Goal: Task Accomplishment & Management: Manage account settings

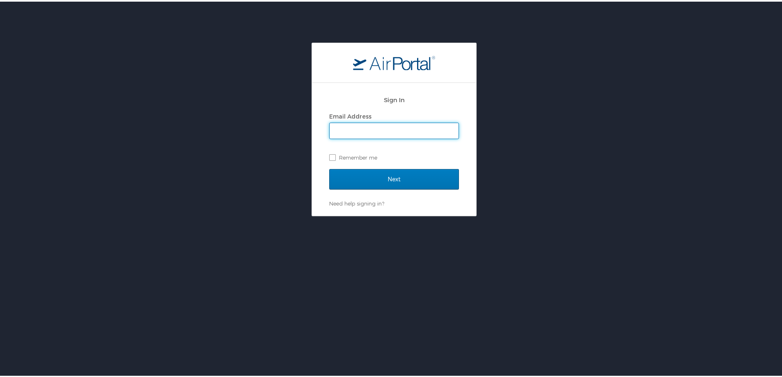
click at [373, 129] on input "Email Address" at bounding box center [394, 129] width 129 height 16
type input "jonathanthompkins@outlook.com"
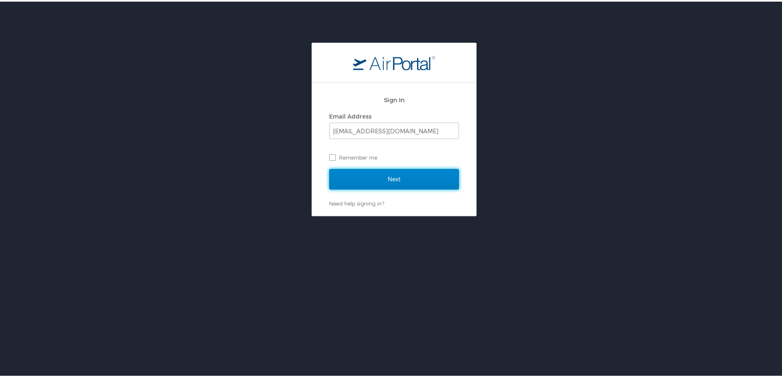
click at [394, 174] on input "Next" at bounding box center [394, 177] width 130 height 21
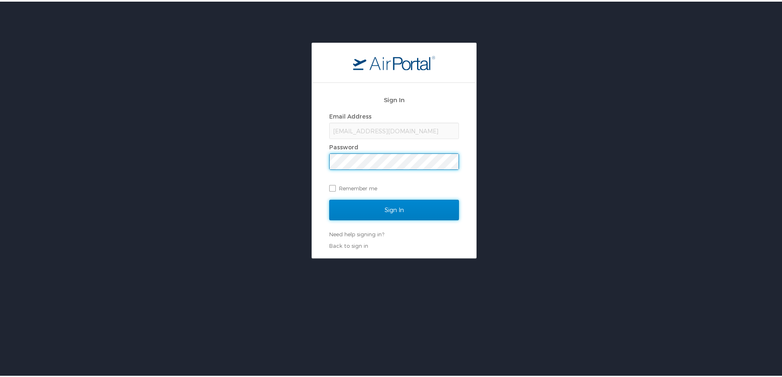
click at [389, 205] on input "Sign In" at bounding box center [394, 208] width 130 height 21
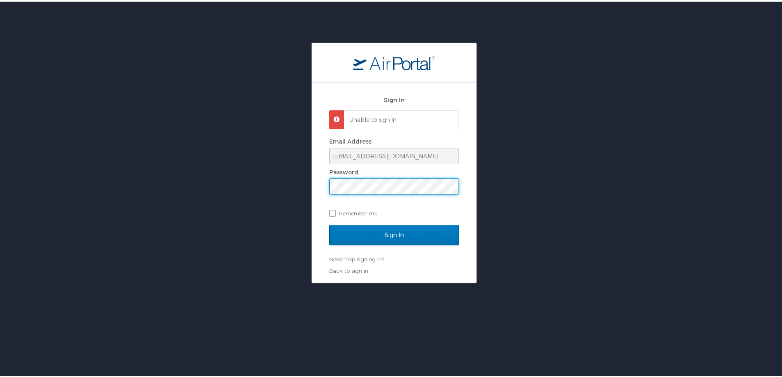
click at [317, 189] on div "Sign In Unable to sign in Email Address jonathanthompkins@outlook.com Password …" at bounding box center [394, 181] width 164 height 200
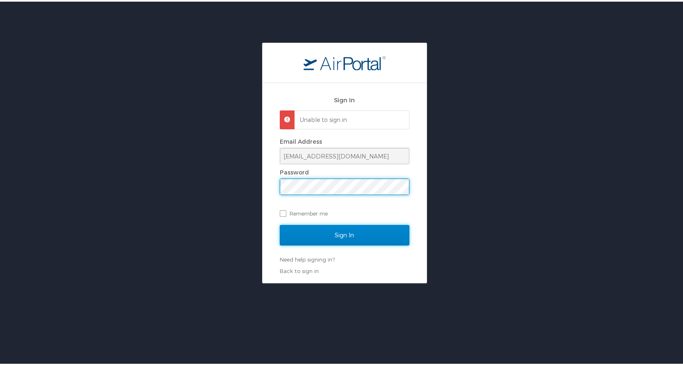
click at [338, 232] on input "Sign In" at bounding box center [345, 233] width 130 height 21
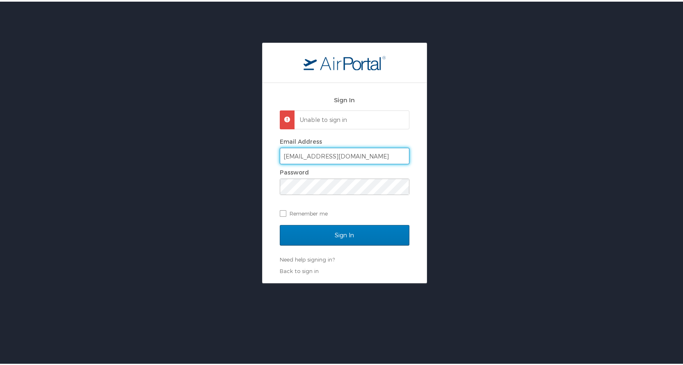
drag, startPoint x: 364, startPoint y: 154, endPoint x: 353, endPoint y: 155, distance: 10.7
click at [353, 155] on input "jonathanthompkins@outlook.com" at bounding box center [344, 154] width 129 height 16
drag, startPoint x: 385, startPoint y: 153, endPoint x: 343, endPoint y: 156, distance: 41.6
click at [343, 156] on input "jonathanthompkins@outlook.com" at bounding box center [344, 154] width 129 height 16
click at [307, 155] on input "jonathanthompkins@sus.edu" at bounding box center [344, 154] width 129 height 16
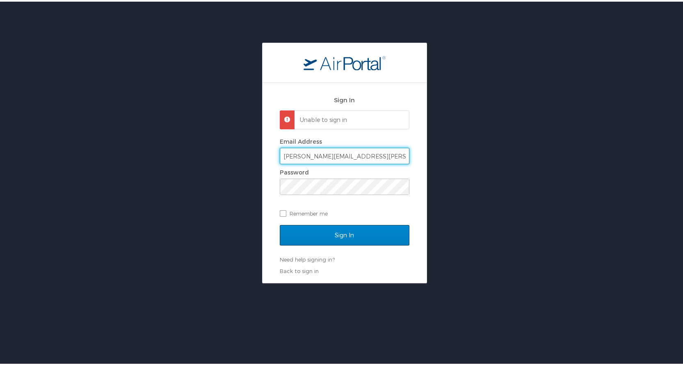
type input "[PERSON_NAME][EMAIL_ADDRESS][PERSON_NAME][DOMAIN_NAME]"
click at [343, 230] on input "Sign In" at bounding box center [345, 233] width 130 height 21
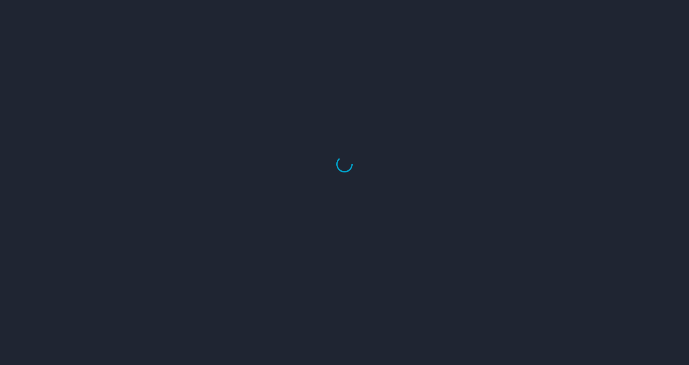
select select "US"
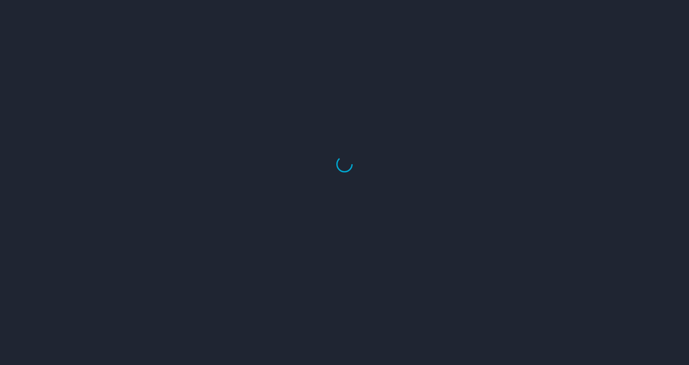
select select "US"
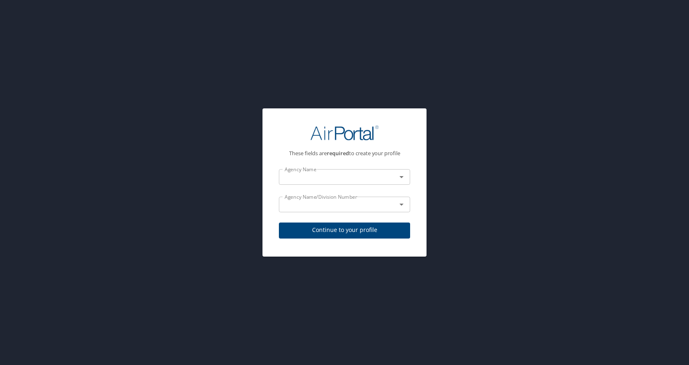
click at [373, 179] on input "text" at bounding box center [333, 177] width 102 height 11
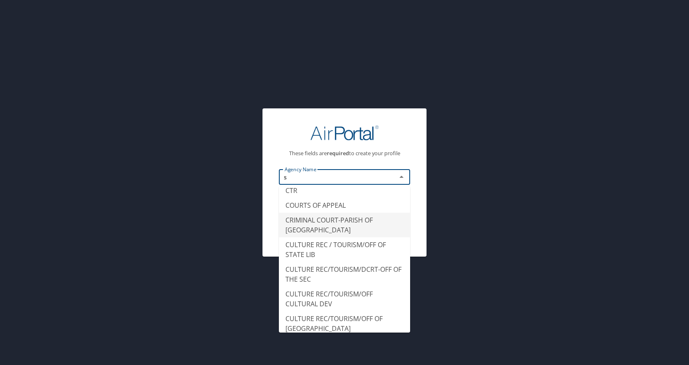
scroll to position [5, 0]
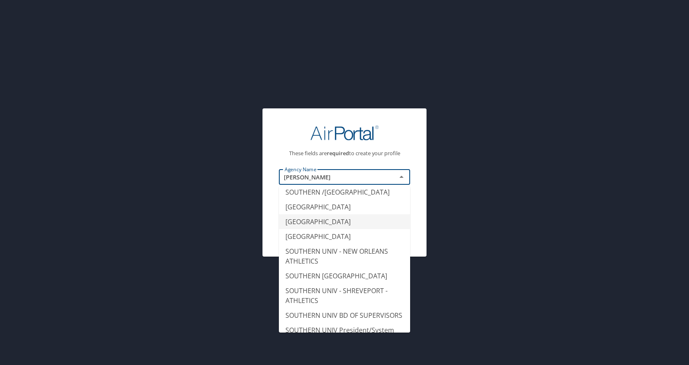
click at [322, 229] on li "SOUTHERN UNIV - BATON ROUGE" at bounding box center [344, 221] width 131 height 15
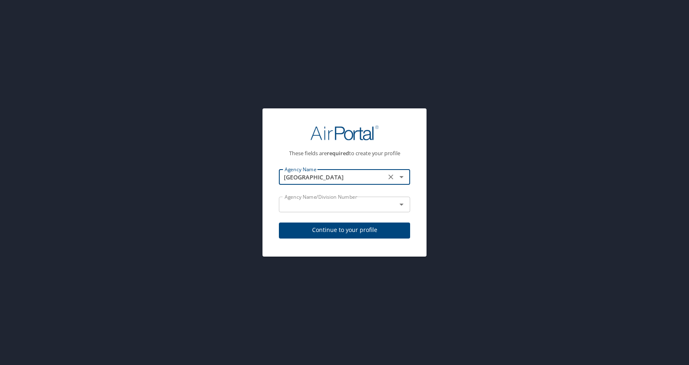
type input "SOUTHERN UNIV - BATON ROUGE"
click at [320, 209] on input "text" at bounding box center [333, 204] width 102 height 11
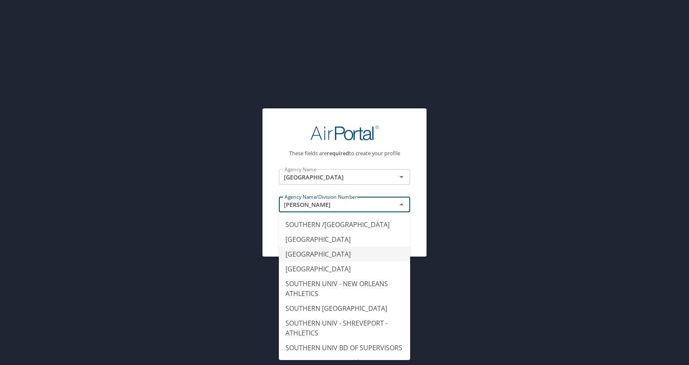
click at [319, 261] on li "SOUTHERN UNIV - BATON ROUGE" at bounding box center [344, 254] width 131 height 15
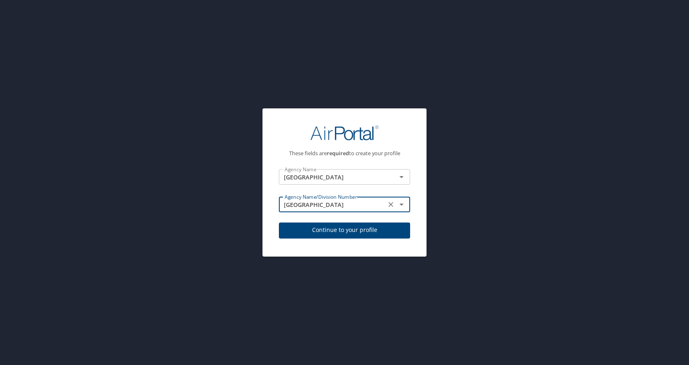
type input "SOUTHERN UNIV - BATON ROUGE"
click at [330, 228] on span "Continue to your profile" at bounding box center [345, 230] width 118 height 10
select select "US"
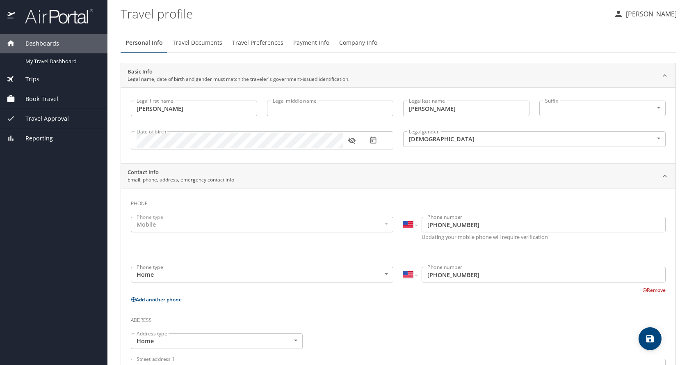
click at [658, 14] on p "[PERSON_NAME]" at bounding box center [650, 14] width 53 height 10
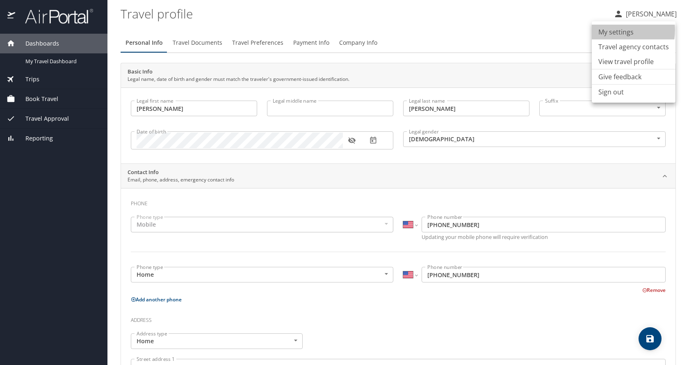
click at [611, 30] on li "My settings" at bounding box center [634, 32] width 84 height 15
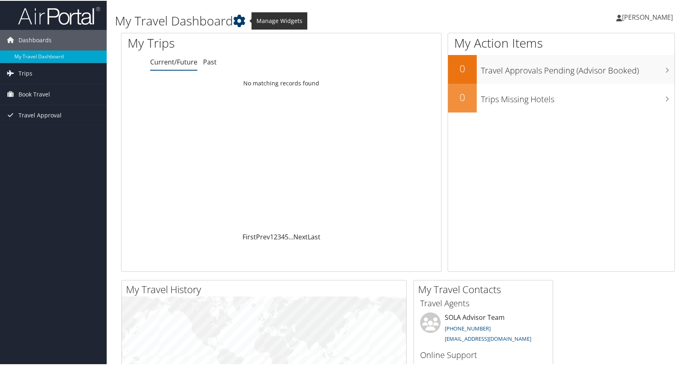
click at [243, 18] on icon at bounding box center [239, 20] width 12 height 12
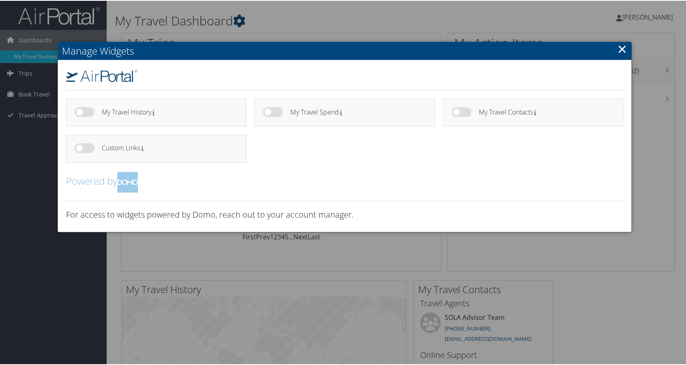
click at [243, 18] on div at bounding box center [344, 182] width 689 height 365
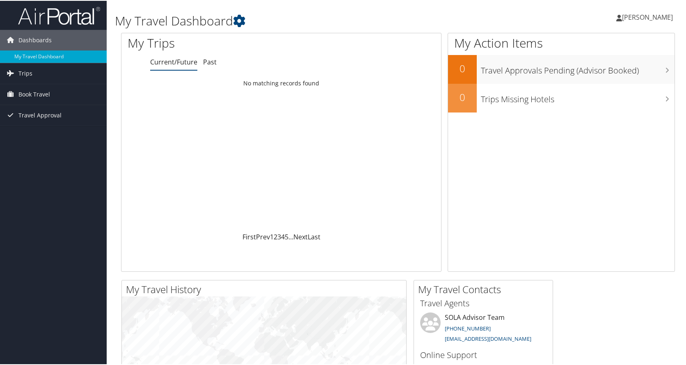
click at [622, 14] on span "[PERSON_NAME]" at bounding box center [647, 16] width 51 height 9
click at [601, 72] on link "View Travel Profile" at bounding box center [626, 73] width 92 height 14
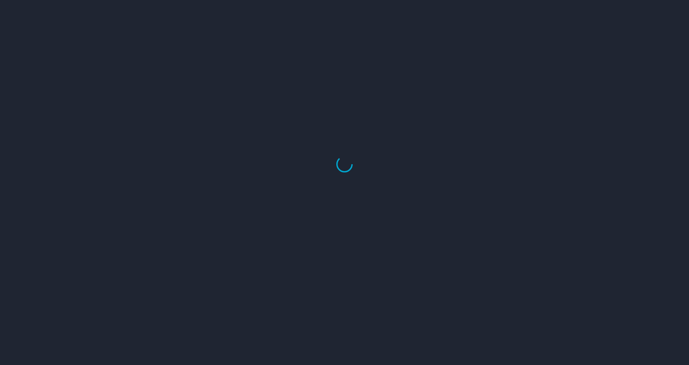
select select "US"
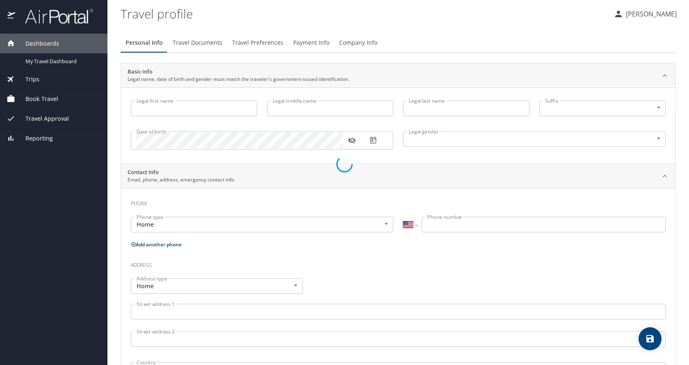
type input "[PERSON_NAME]"
type input "[DEMOGRAPHIC_DATA]"
select select "US"
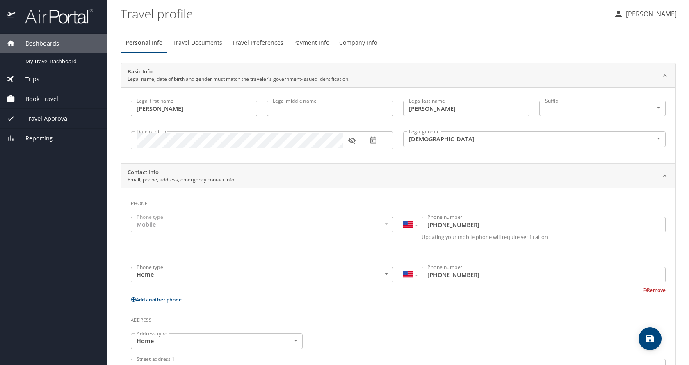
click at [624, 17] on p "[PERSON_NAME]" at bounding box center [650, 14] width 53 height 10
click at [616, 31] on li "My settings" at bounding box center [634, 32] width 84 height 15
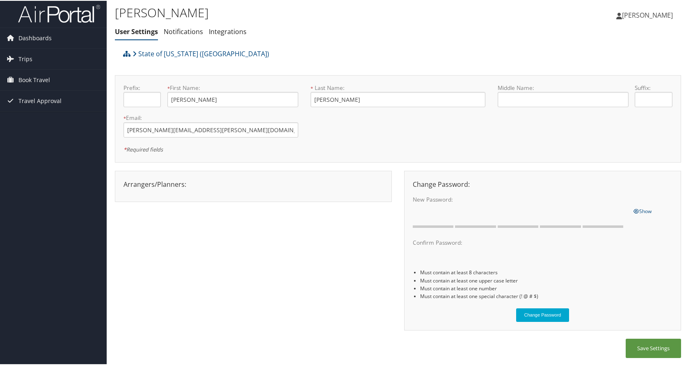
scroll to position [2, 0]
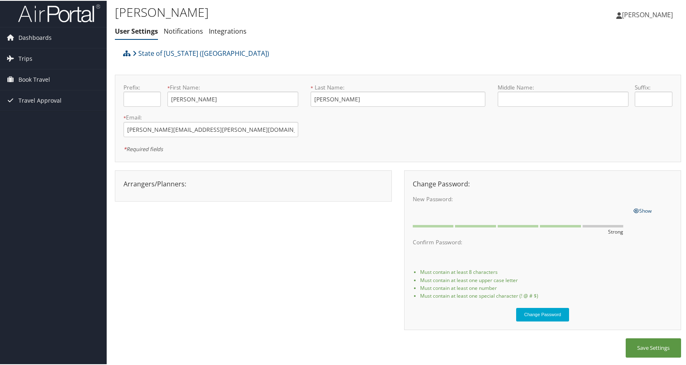
click at [647, 207] on span "Show" at bounding box center [643, 209] width 18 height 7
click at [409, 210] on div "New Password: One or more of the requirements are not met" at bounding box center [520, 209] width 227 height 30
click at [408, 213] on div "New Password: One or more of the requirements are not met" at bounding box center [520, 209] width 227 height 30
click at [545, 310] on button "Change Password" at bounding box center [542, 314] width 53 height 14
click at [648, 350] on button "Save Settings" at bounding box center [653, 346] width 55 height 19
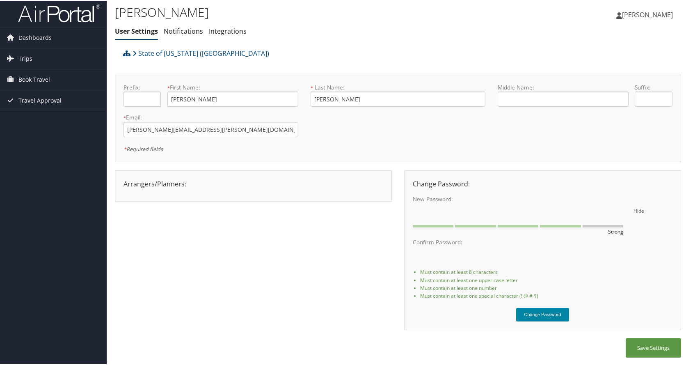
click at [546, 313] on button "Change Password" at bounding box center [542, 314] width 53 height 14
click at [635, 348] on button "Save Settings" at bounding box center [653, 346] width 55 height 19
click at [636, 349] on button "Save Settings" at bounding box center [653, 346] width 55 height 19
drag, startPoint x: 543, startPoint y: 178, endPoint x: 414, endPoint y: 34, distance: 193.5
click at [414, 34] on ul "User Settings Notifications Integrations" at bounding box center [304, 30] width 378 height 15
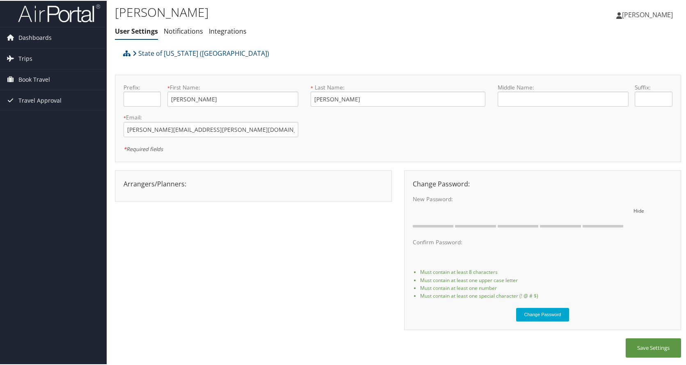
click at [622, 14] on span "[PERSON_NAME]" at bounding box center [647, 13] width 51 height 9
click at [598, 128] on link "Sign Out" at bounding box center [626, 131] width 92 height 14
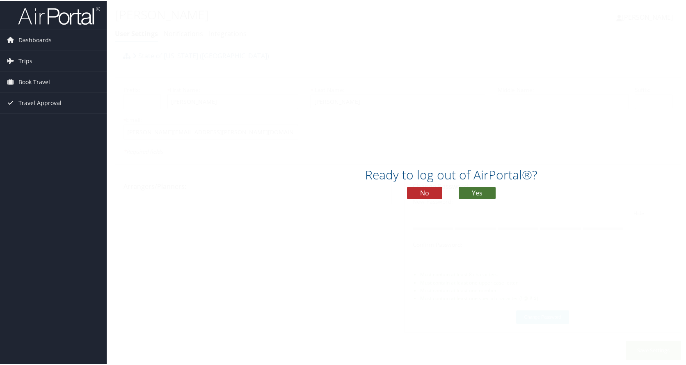
click at [473, 194] on button "Yes" at bounding box center [477, 192] width 37 height 12
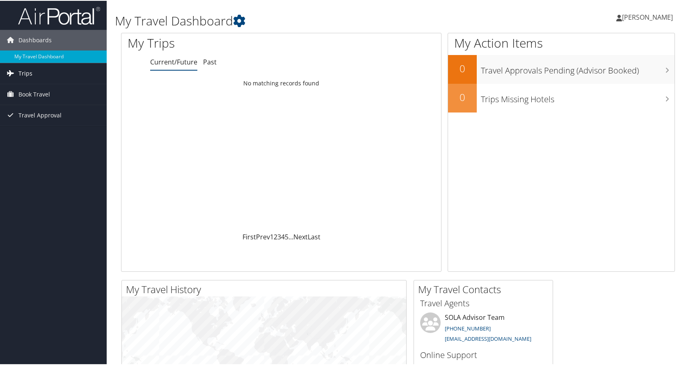
click at [29, 72] on span "Trips" at bounding box center [25, 72] width 14 height 21
click at [28, 71] on span "Trips" at bounding box center [25, 72] width 14 height 21
click at [31, 69] on span "Trips" at bounding box center [25, 72] width 14 height 21
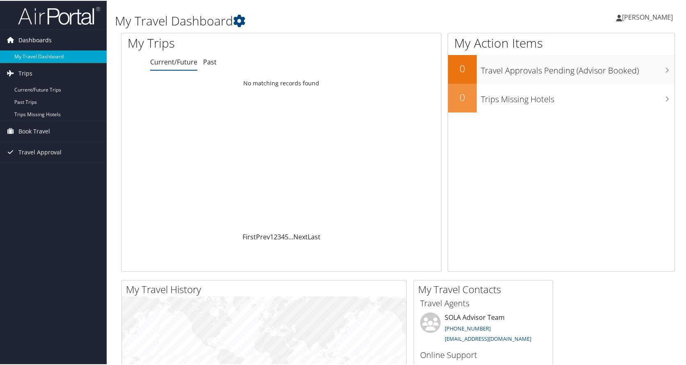
click at [46, 37] on span "Dashboards" at bounding box center [34, 39] width 33 height 21
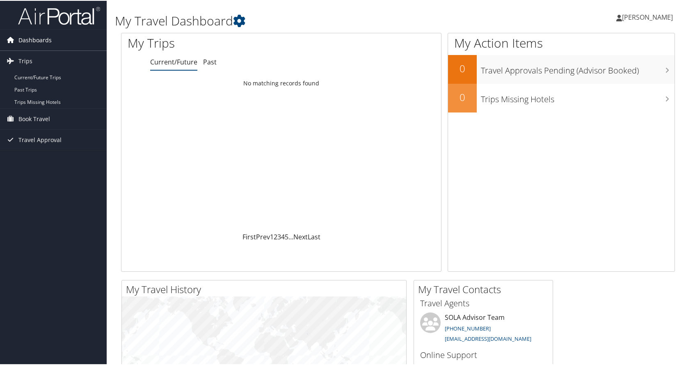
click at [46, 38] on span "Dashboards" at bounding box center [34, 39] width 33 height 21
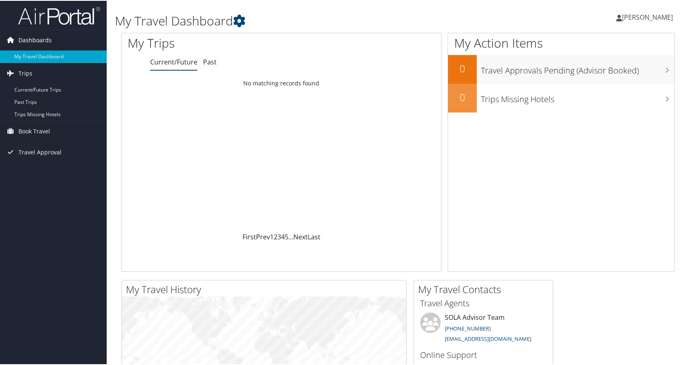
click at [39, 39] on span "Dashboards" at bounding box center [34, 39] width 33 height 21
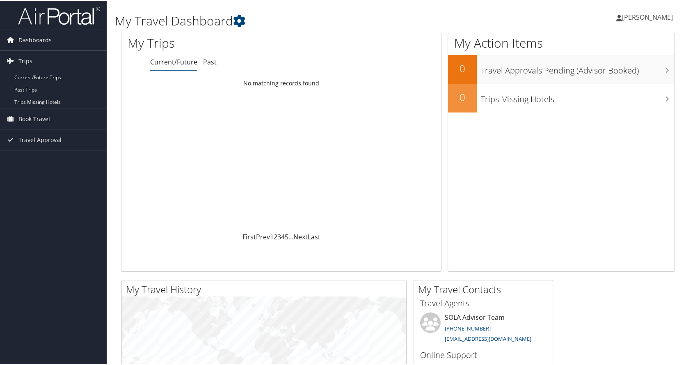
click at [38, 39] on span "Dashboards" at bounding box center [34, 39] width 33 height 21
